Goal: Task Accomplishment & Management: Manage account settings

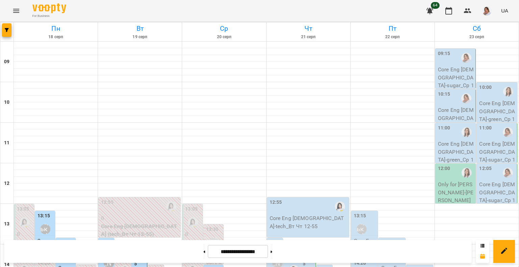
scroll to position [177, 0]
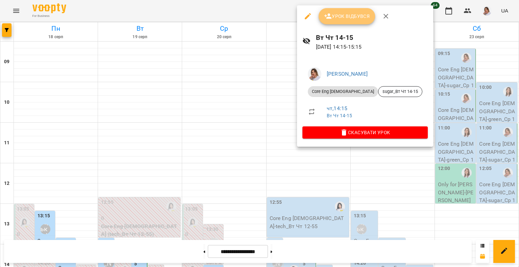
click at [340, 9] on button "Урок відбувся" at bounding box center [347, 16] width 57 height 16
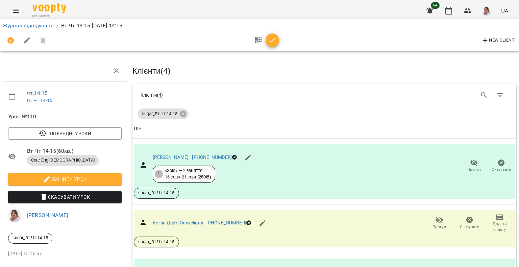
click at [275, 42] on icon "button" at bounding box center [272, 40] width 8 height 8
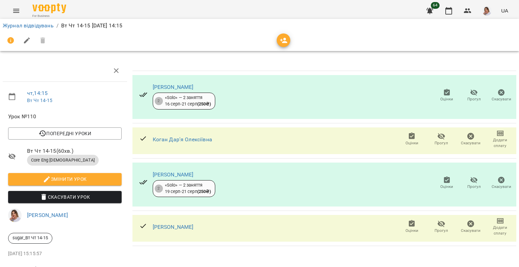
click at [438, 140] on span "Прогул" at bounding box center [442, 143] width 14 height 6
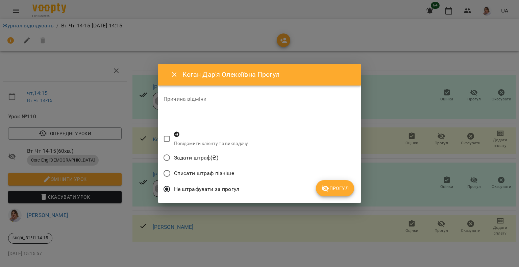
drag, startPoint x: 271, startPoint y: 108, endPoint x: 227, endPoint y: 113, distance: 44.2
click at [227, 113] on textarea at bounding box center [260, 115] width 192 height 6
paste textarea "**********"
type textarea "**********"
click at [333, 187] on span "Прогул" at bounding box center [334, 188] width 27 height 8
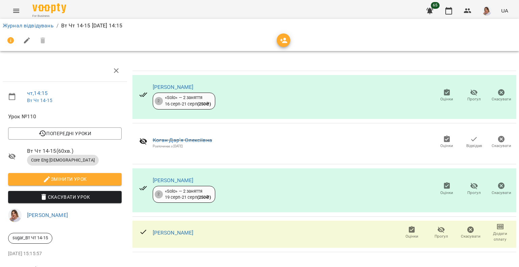
click at [437, 232] on icon "button" at bounding box center [441, 230] width 8 height 8
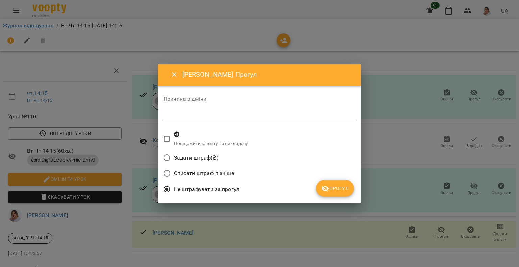
drag, startPoint x: 240, startPoint y: 105, endPoint x: 220, endPoint y: 110, distance: 19.8
click at [221, 110] on div "*" at bounding box center [260, 114] width 192 height 11
drag, startPoint x: 220, startPoint y: 110, endPoint x: 195, endPoint y: 119, distance: 26.9
click at [195, 119] on div "*" at bounding box center [260, 114] width 192 height 11
paste textarea "**********"
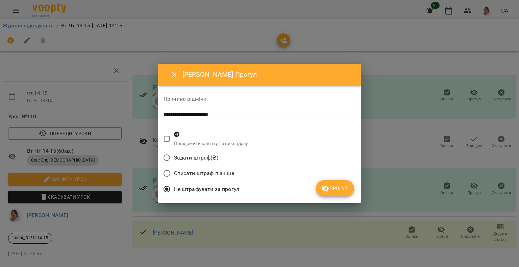
type textarea "**********"
click at [317, 191] on button "Прогул" at bounding box center [335, 188] width 38 height 16
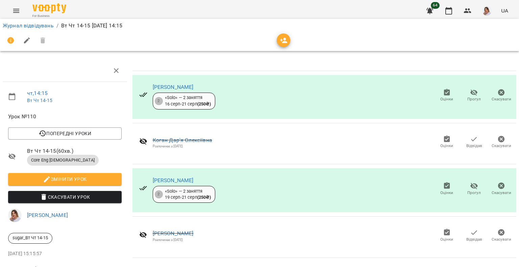
click at [440, 97] on span "Оцінки" at bounding box center [446, 99] width 13 height 6
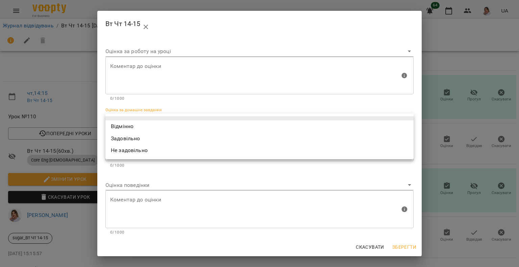
click at [139, 119] on body "For Business 64 UA Журнал відвідувань / Вт Чт 14-15 чт, 21 серп 2025 14:15 чт ,…" at bounding box center [259, 142] width 519 height 284
click at [135, 126] on li "Відмінно" at bounding box center [259, 126] width 308 height 12
type input "*********"
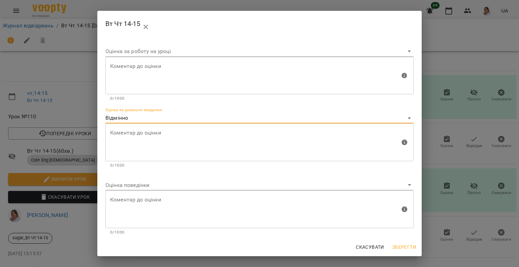
click at [123, 185] on body "For Business 64 UA Журнал відвідувань / Вт Чт 14-15 чт, 21 серп 2025 14:15 чт ,…" at bounding box center [259, 142] width 519 height 284
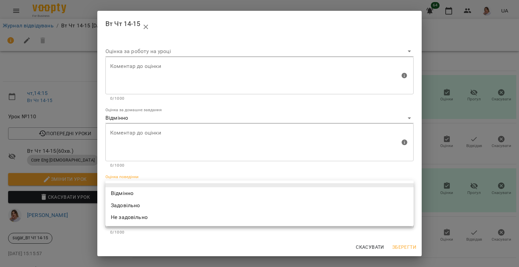
click at [121, 193] on li "Відмінно" at bounding box center [259, 193] width 308 height 12
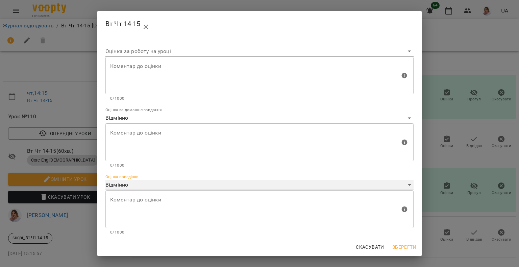
type input "*********"
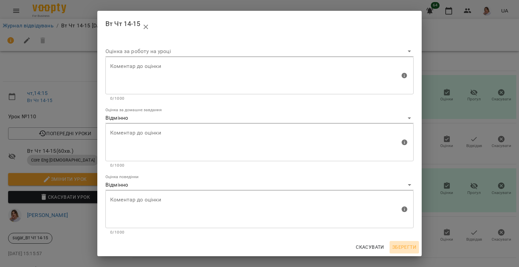
click at [415, 245] on span "Зберегти" at bounding box center [404, 247] width 24 height 8
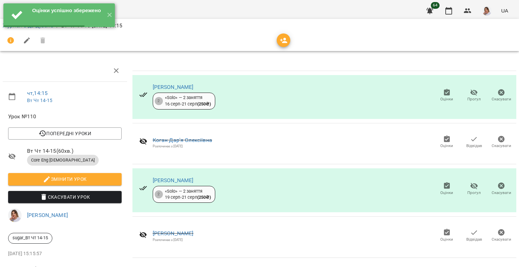
click at [440, 190] on span "Оцінки" at bounding box center [446, 193] width 13 height 6
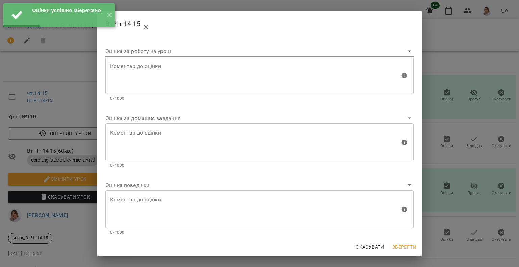
click at [120, 116] on body "Оцінки успішно збережено ✕ For Business 64 UA Журнал відвідувань / Вт Чт 14-15 …" at bounding box center [259, 142] width 519 height 284
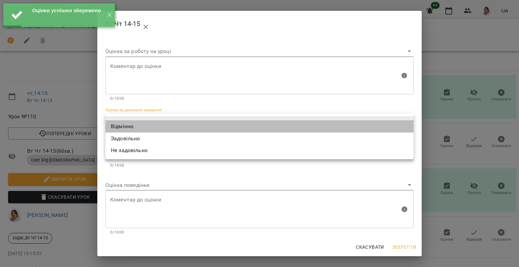
click at [120, 122] on li "Відмінно" at bounding box center [259, 126] width 308 height 12
type input "*********"
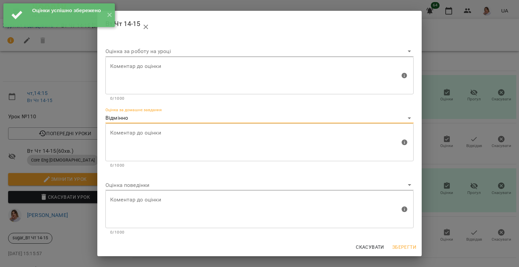
click at [130, 187] on body "Оцінки успішно збережено ✕ For Business 64 UA Журнал відвідувань / Вт Чт 14-15 …" at bounding box center [259, 142] width 519 height 284
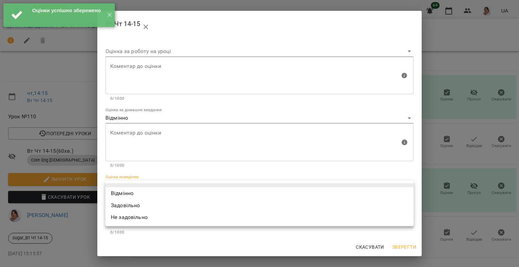
drag, startPoint x: 130, startPoint y: 187, endPoint x: 157, endPoint y: 196, distance: 28.9
click at [126, 189] on li "Відмінно" at bounding box center [259, 193] width 308 height 12
type input "*********"
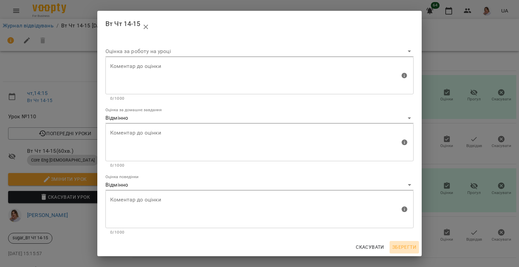
click at [413, 244] on span "Зберегти" at bounding box center [404, 247] width 24 height 8
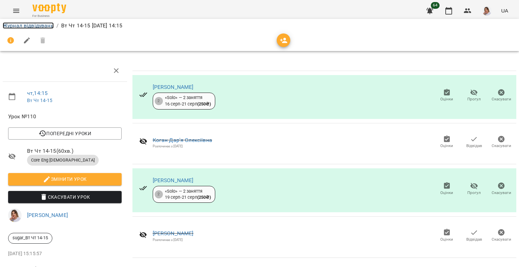
click at [42, 25] on link "Журнал відвідувань" at bounding box center [28, 25] width 51 height 6
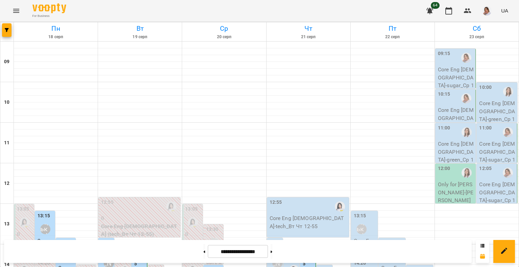
scroll to position [280, 0]
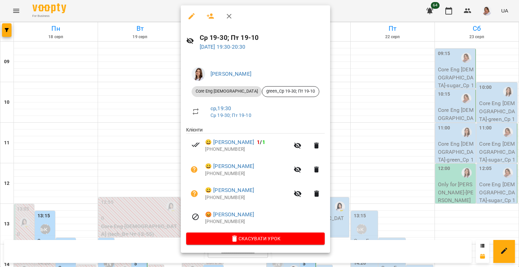
click at [471, 143] on div at bounding box center [259, 133] width 519 height 267
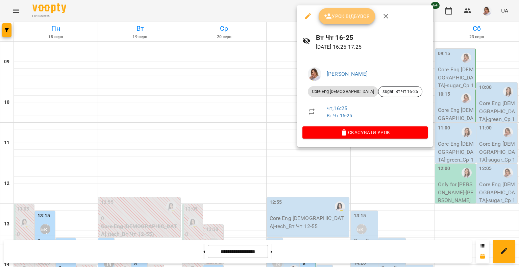
click at [357, 18] on span "Урок відбувся" at bounding box center [347, 16] width 46 height 8
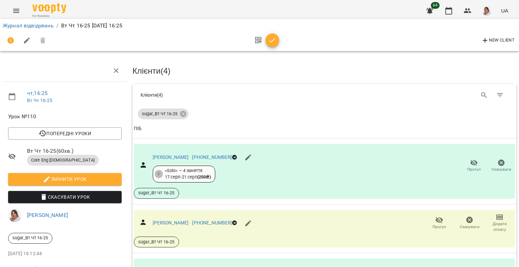
click at [277, 37] on span "button" at bounding box center [273, 40] width 14 height 8
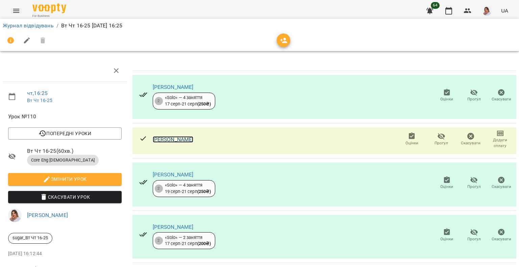
click at [187, 136] on link "Дрей Даниїл Олександрович" at bounding box center [173, 139] width 41 height 6
click at [442, 139] on span "Прогул" at bounding box center [441, 139] width 21 height 14
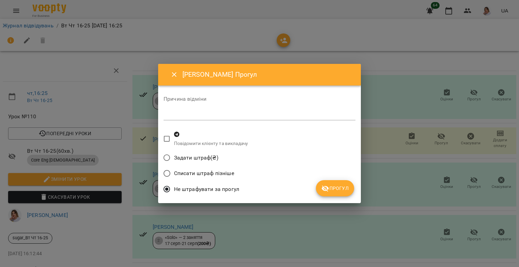
drag, startPoint x: 261, startPoint y: 110, endPoint x: 195, endPoint y: 118, distance: 66.4
click at [195, 118] on div "*" at bounding box center [260, 114] width 192 height 11
paste textarea "**********"
type textarea "**********"
click at [339, 188] on span "Прогул" at bounding box center [334, 188] width 27 height 8
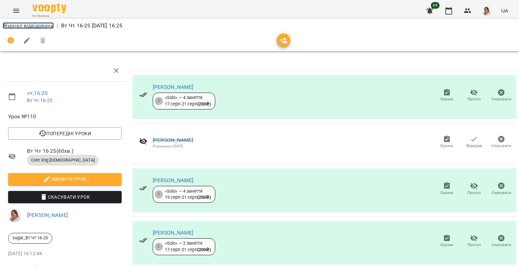
click at [36, 26] on link "Журнал відвідувань" at bounding box center [28, 25] width 51 height 6
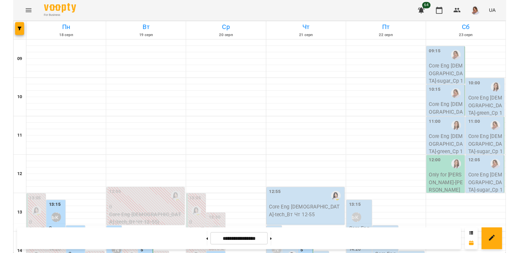
scroll to position [237, 0]
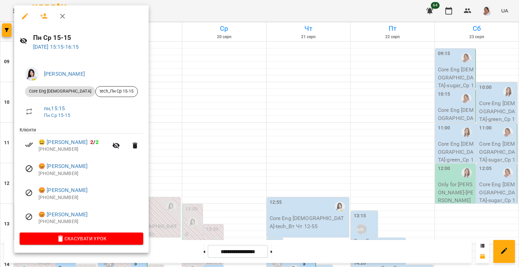
click at [229, 27] on div at bounding box center [259, 133] width 519 height 267
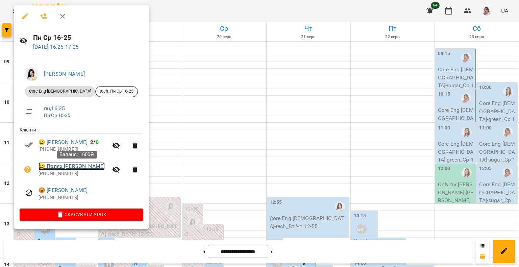
click at [66, 167] on link "😀 Полях Максим Сергійович" at bounding box center [72, 166] width 66 height 8
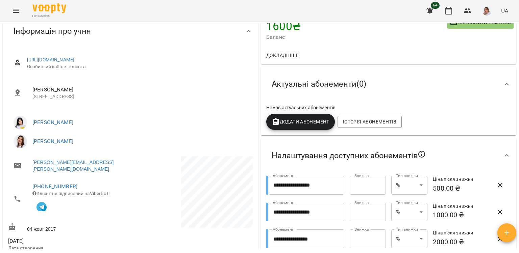
scroll to position [68, 0]
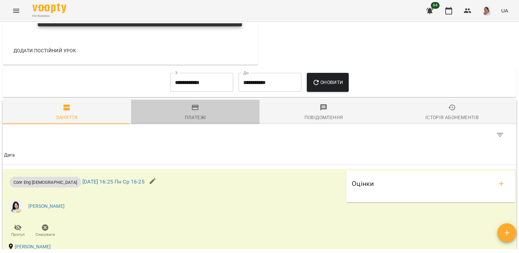
click at [221, 111] on span "Платежі" at bounding box center [195, 113] width 120 height 18
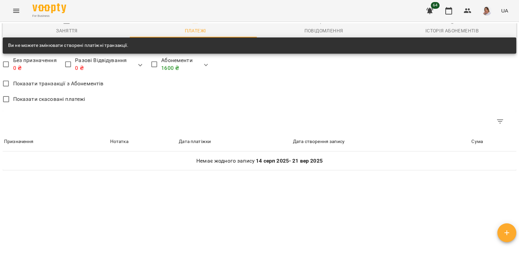
scroll to position [492, 0]
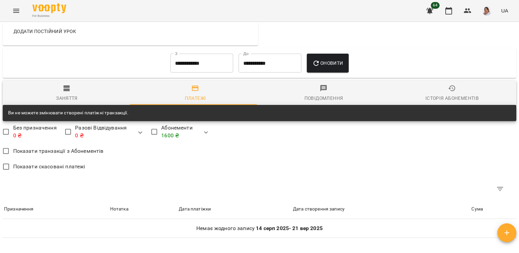
click at [209, 55] on input "**********" at bounding box center [201, 63] width 63 height 19
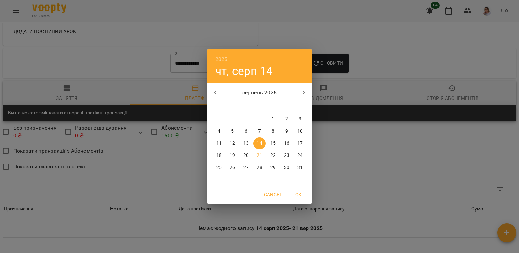
click at [212, 94] on icon "button" at bounding box center [215, 93] width 8 height 8
click at [231, 114] on button "1" at bounding box center [232, 119] width 12 height 12
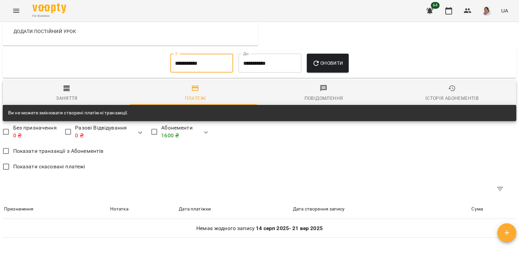
click at [211, 62] on input "**********" at bounding box center [201, 63] width 63 height 19
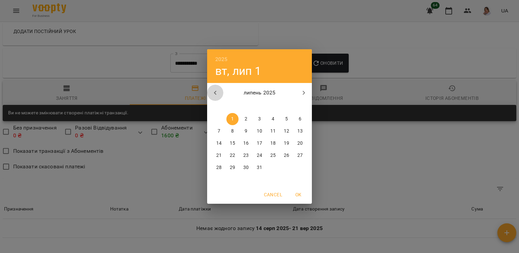
click at [215, 89] on icon "button" at bounding box center [215, 93] width 8 height 8
click at [300, 117] on p "1" at bounding box center [300, 119] width 3 height 7
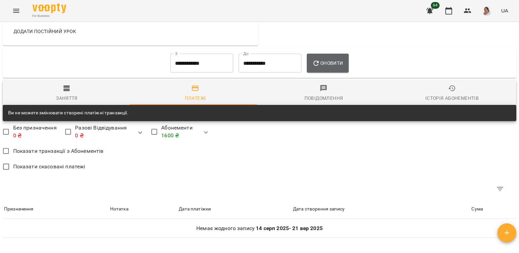
click at [326, 68] on button "Оновити" at bounding box center [328, 63] width 42 height 19
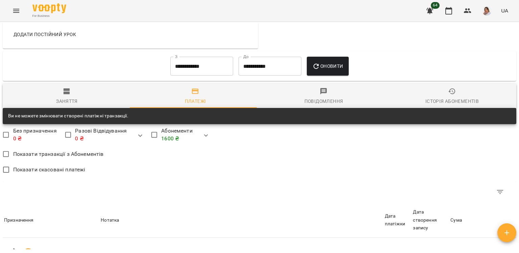
scroll to position [496, 0]
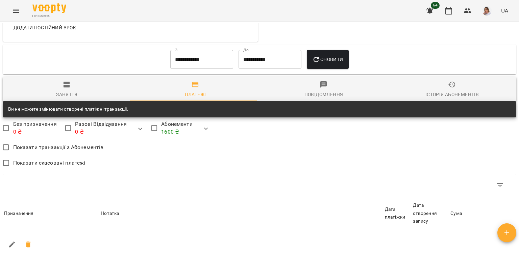
click at [84, 91] on span "Заняття" at bounding box center [67, 90] width 120 height 18
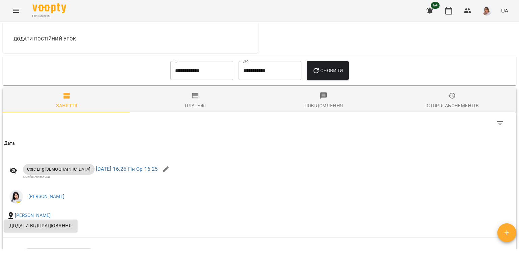
scroll to position [473, 0]
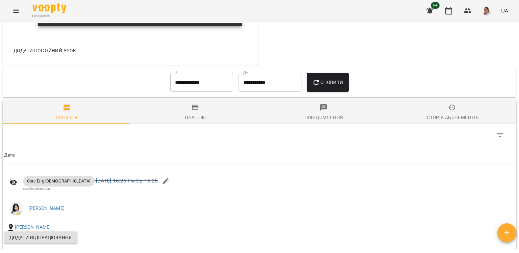
click at [187, 79] on input "**********" at bounding box center [201, 82] width 63 height 19
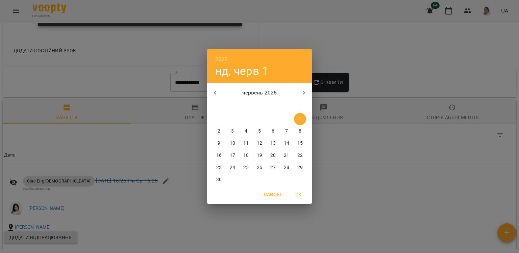
click at [306, 90] on icon "button" at bounding box center [304, 93] width 8 height 8
click at [306, 95] on icon "button" at bounding box center [304, 93] width 8 height 8
click at [273, 118] on p "1" at bounding box center [273, 119] width 3 height 7
type input "**********"
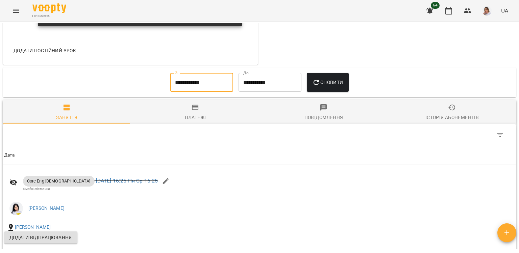
click at [323, 86] on button "Оновити" at bounding box center [328, 82] width 42 height 19
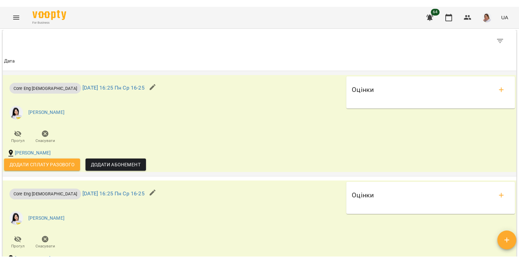
scroll to position [575, 0]
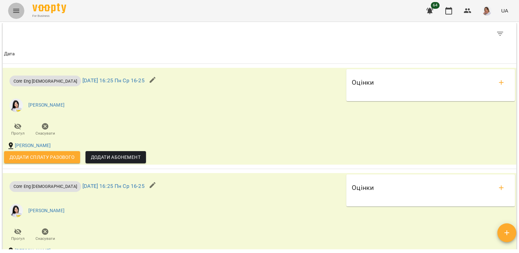
click at [11, 11] on button "Menu" at bounding box center [16, 11] width 16 height 16
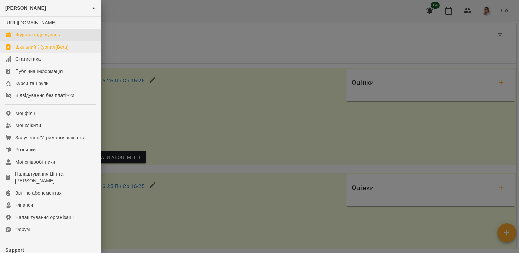
drag, startPoint x: 26, startPoint y: 37, endPoint x: 26, endPoint y: 50, distance: 13.5
click at [26, 37] on link "Журнал відвідувань" at bounding box center [50, 35] width 101 height 12
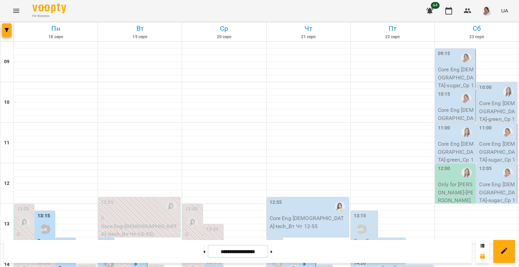
scroll to position [291, 0]
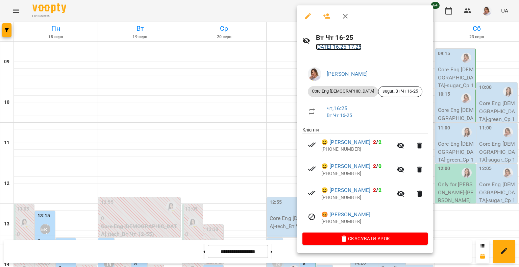
click at [349, 48] on link "21 серп 2025 16:25 - 17:25" at bounding box center [339, 47] width 46 height 6
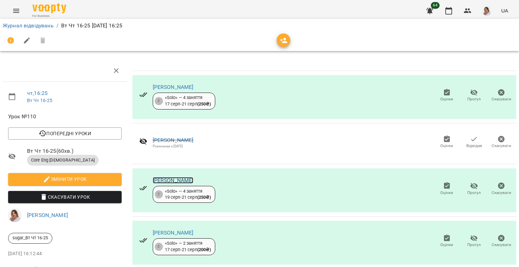
click at [189, 179] on link "[PERSON_NAME]" at bounding box center [173, 180] width 41 height 6
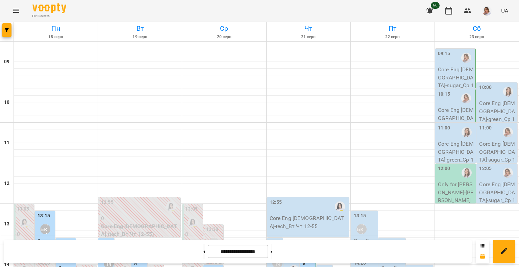
scroll to position [155, 0]
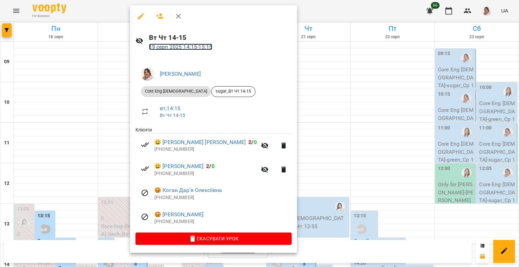
click at [208, 46] on link "19 серп 2025 14:15 - 15:15" at bounding box center [181, 47] width 64 height 6
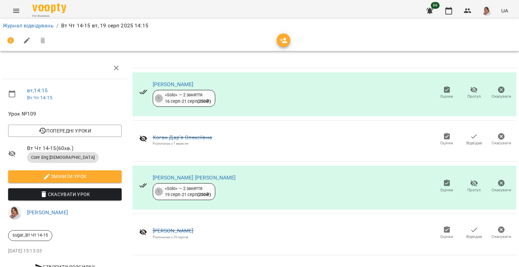
scroll to position [24, 0]
click at [174, 141] on div "Розпочинає з 1 вересня" at bounding box center [182, 143] width 59 height 4
copy div "Розпочинає з 1 вересня Оцінки Відвідав Скасувати"
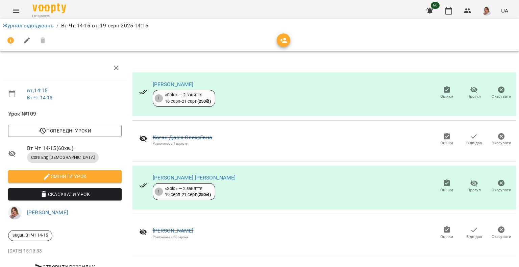
click at [173, 235] on div "Розпочинає з 26 серпня" at bounding box center [173, 237] width 41 height 4
copy div "Розпочинає з 26 серпня Оцінки Відвідав Скасувати"
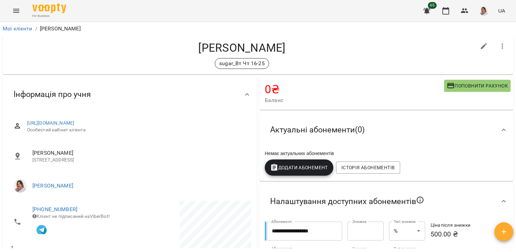
click at [368, 113] on div "Актуальні абонементи ( 0 )" at bounding box center [387, 130] width 254 height 35
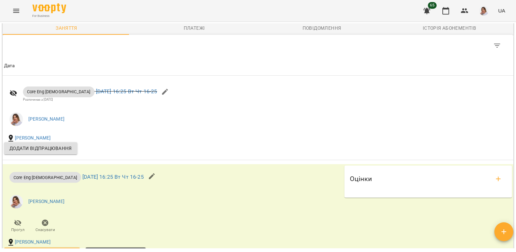
scroll to position [522, 0]
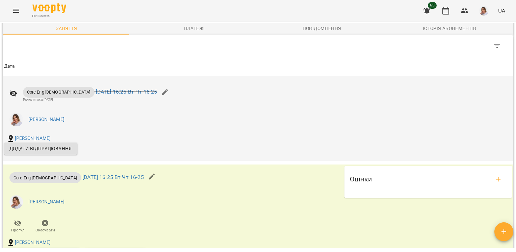
click at [40, 102] on div "Розпочинає з [DATE]" at bounding box center [90, 100] width 135 height 4
click at [40, 102] on div "Розпочинає з 26 серпня" at bounding box center [90, 100] width 135 height 4
copy div "Розпочинає з 26 серпня"
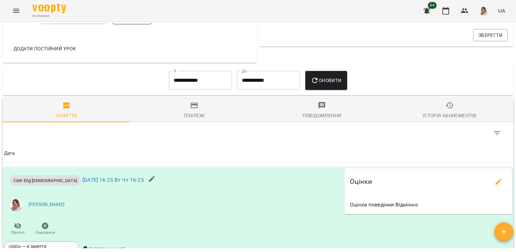
scroll to position [376, 0]
